Goal: Find specific page/section: Find specific page/section

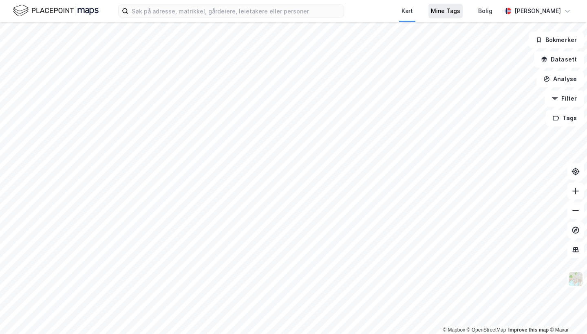
click at [444, 15] on div "Mine Tags" at bounding box center [445, 11] width 29 height 10
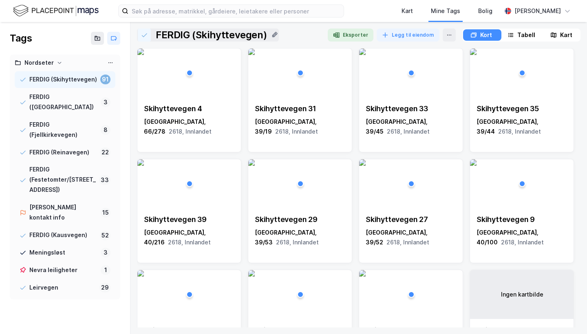
click at [91, 11] on img at bounding box center [56, 11] width 86 height 14
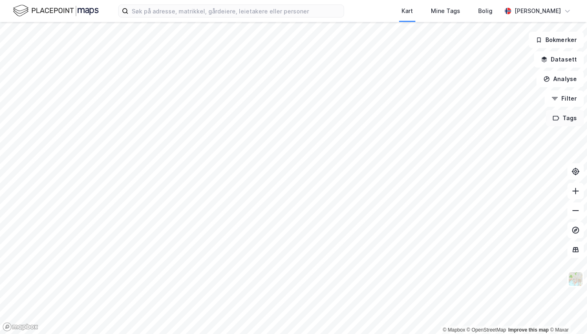
click at [565, 126] on button "Tags" at bounding box center [565, 118] width 38 height 16
click at [457, 140] on div "Nordseter" at bounding box center [445, 138] width 29 height 7
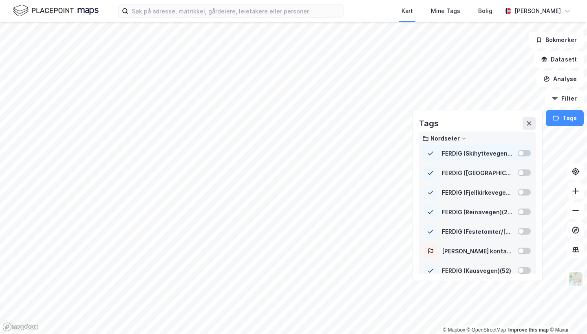
click at [523, 153] on div at bounding box center [521, 153] width 5 height 5
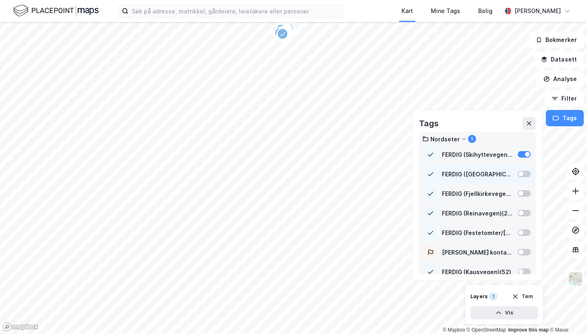
click at [524, 172] on div at bounding box center [524, 174] width 13 height 7
click at [524, 189] on div "FERDIG (Fjellkirkevegen) ( 8 )" at bounding box center [477, 194] width 110 height 16
click at [524, 210] on div at bounding box center [524, 213] width 13 height 7
click at [524, 236] on div "FERDIG (Festetomter/Melsjøsetervegen 192) ( 33 )" at bounding box center [477, 233] width 110 height 16
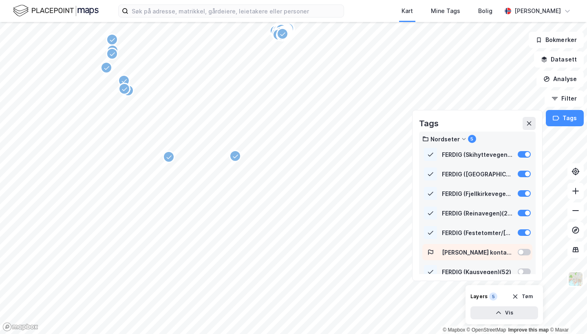
click at [524, 250] on div at bounding box center [521, 252] width 5 height 5
click at [524, 269] on div at bounding box center [524, 272] width 13 height 7
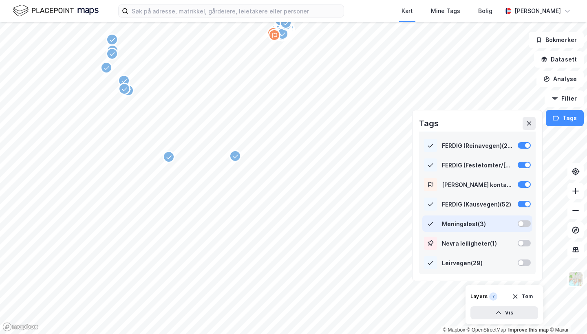
scroll to position [68, 0]
click at [525, 223] on div at bounding box center [524, 224] width 13 height 7
click at [525, 244] on div at bounding box center [524, 243] width 13 height 7
click at [526, 262] on div at bounding box center [524, 263] width 13 height 7
click at [528, 123] on icon at bounding box center [529, 123] width 7 height 7
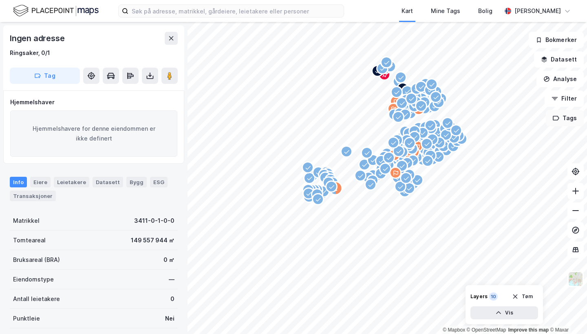
click at [559, 116] on icon "button" at bounding box center [556, 118] width 7 height 7
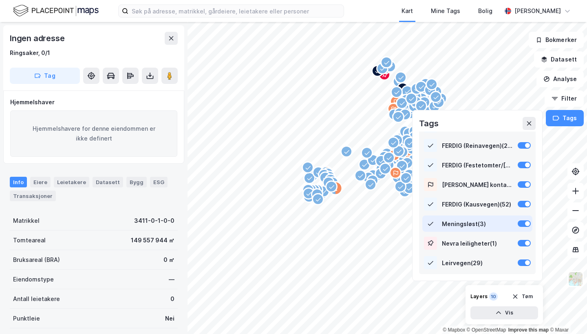
scroll to position [68, 0]
click at [528, 120] on button at bounding box center [529, 123] width 13 height 13
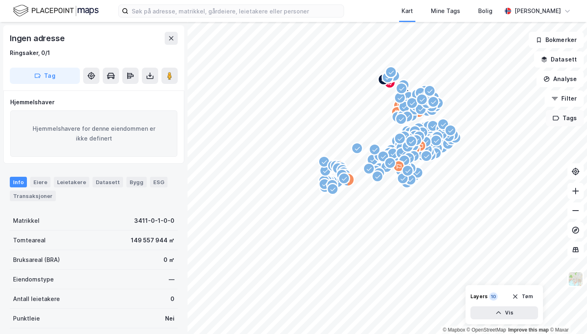
click at [562, 121] on button "Tags" at bounding box center [565, 118] width 38 height 16
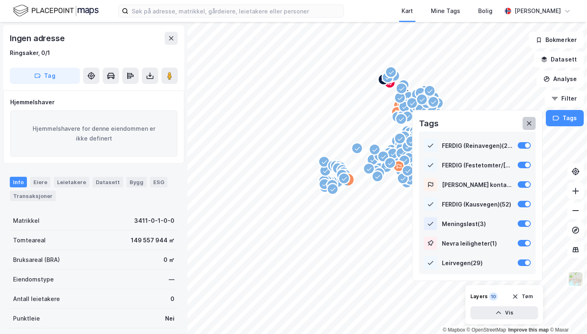
click at [528, 124] on icon at bounding box center [529, 123] width 7 height 7
